Goal: Find contact information: Find contact information

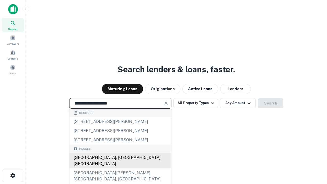
click at [120, 168] on div "Santa Monica, CA, USA" at bounding box center [120, 160] width 102 height 15
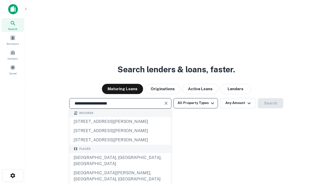
type input "**********"
click at [196, 103] on button "All Property Types" at bounding box center [195, 103] width 44 height 10
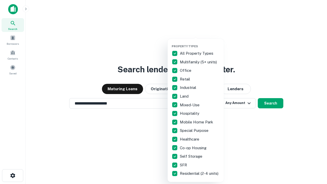
click at [200, 43] on button "button" at bounding box center [200, 43] width 56 height 0
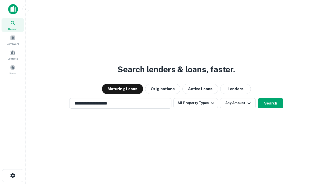
scroll to position [3, 62]
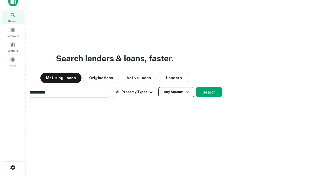
click at [158, 87] on button "Any Amount" at bounding box center [176, 92] width 36 height 10
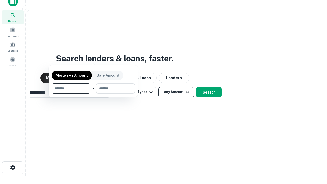
scroll to position [8, 0]
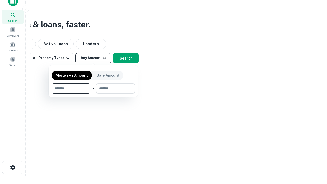
type input "*******"
click at [93, 93] on button "button" at bounding box center [93, 93] width 83 height 0
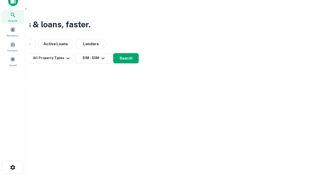
scroll to position [8, 0]
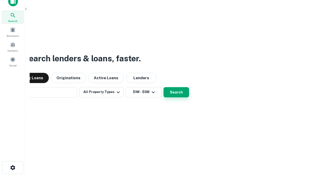
click at [163, 87] on button "Search" at bounding box center [176, 92] width 26 height 10
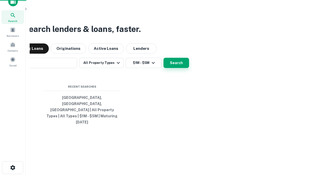
scroll to position [8, 0]
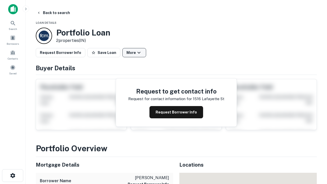
click at [134, 53] on button "More" at bounding box center [134, 52] width 24 height 9
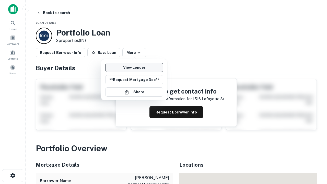
click at [134, 67] on link "View Lender" at bounding box center [134, 67] width 58 height 9
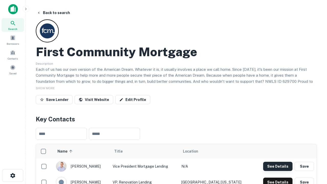
click at [278, 166] on button "See Details" at bounding box center [277, 166] width 29 height 9
click at [13, 175] on icon "button" at bounding box center [13, 175] width 6 height 6
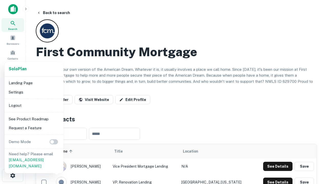
click at [34, 105] on li "Logout" at bounding box center [34, 105] width 55 height 9
